Goal: Task Accomplishment & Management: Use online tool/utility

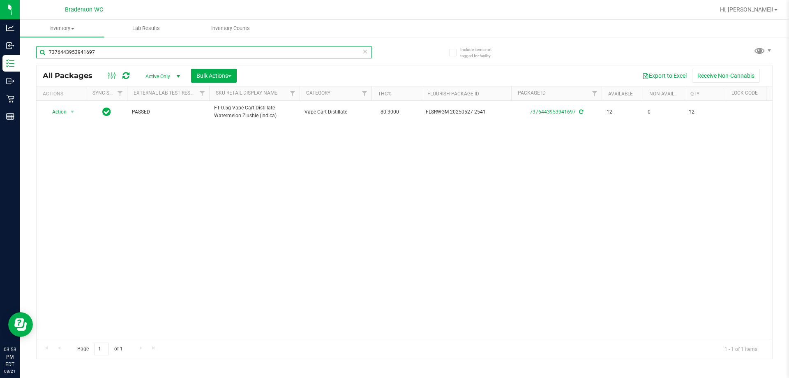
click at [99, 48] on input "7376443953941697" at bounding box center [204, 52] width 336 height 12
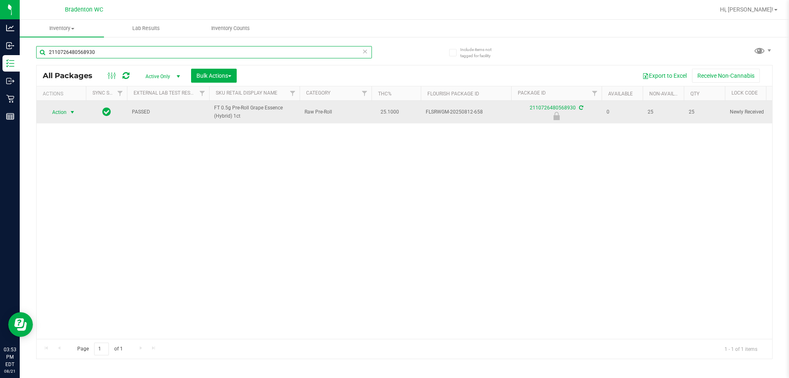
type input "2110726480568930"
click at [69, 112] on span "select" at bounding box center [72, 112] width 10 height 12
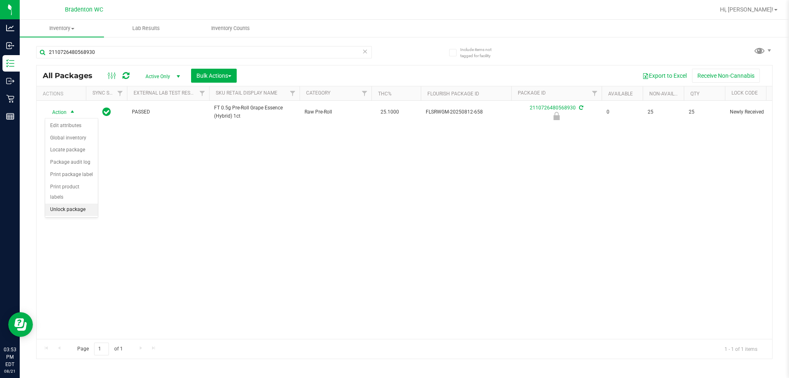
click at [68, 203] on li "Unlock package" at bounding box center [71, 209] width 53 height 12
